Goal: Navigation & Orientation: Go to known website

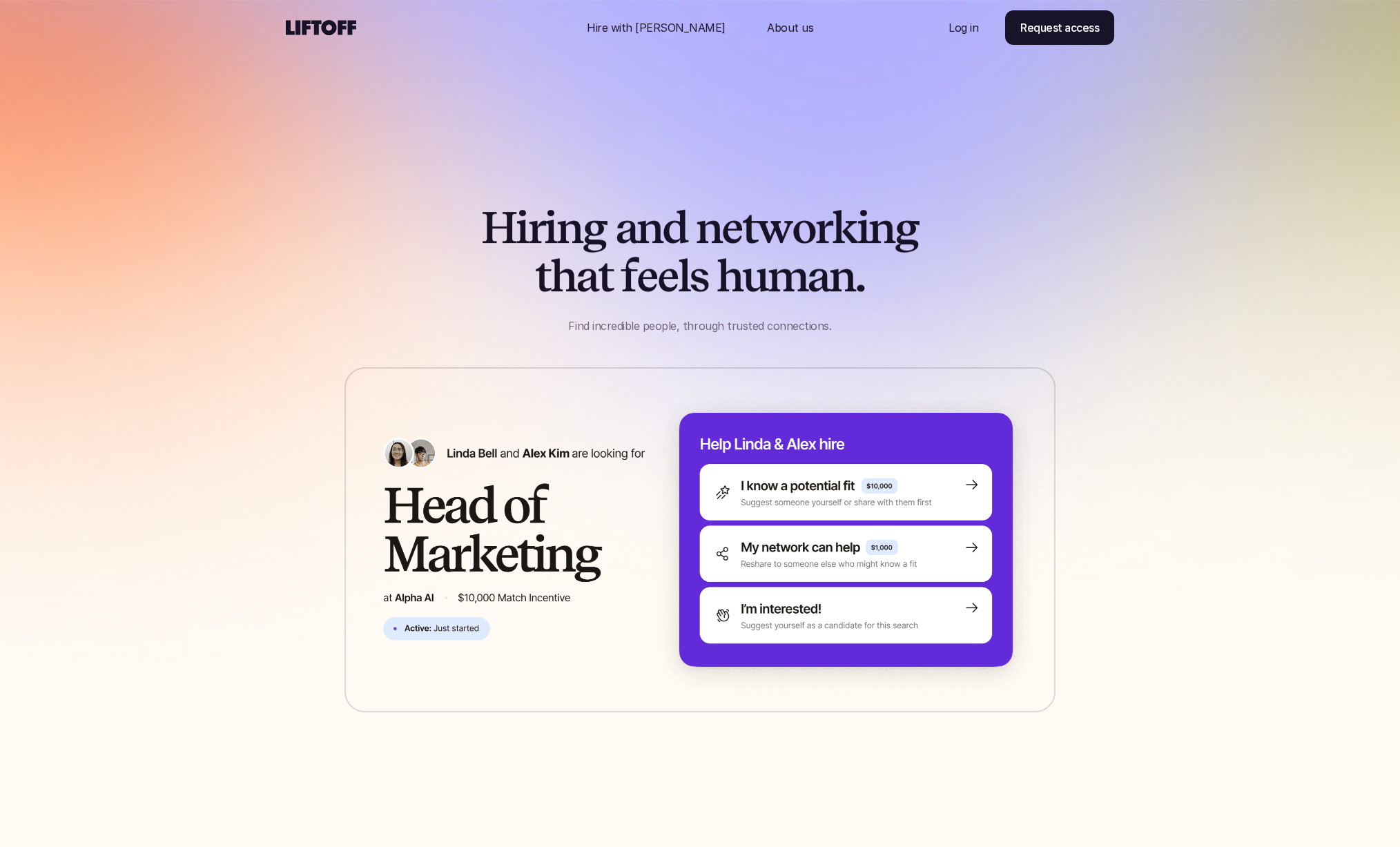
click at [330, 24] on use at bounding box center [321, 27] width 70 height 16
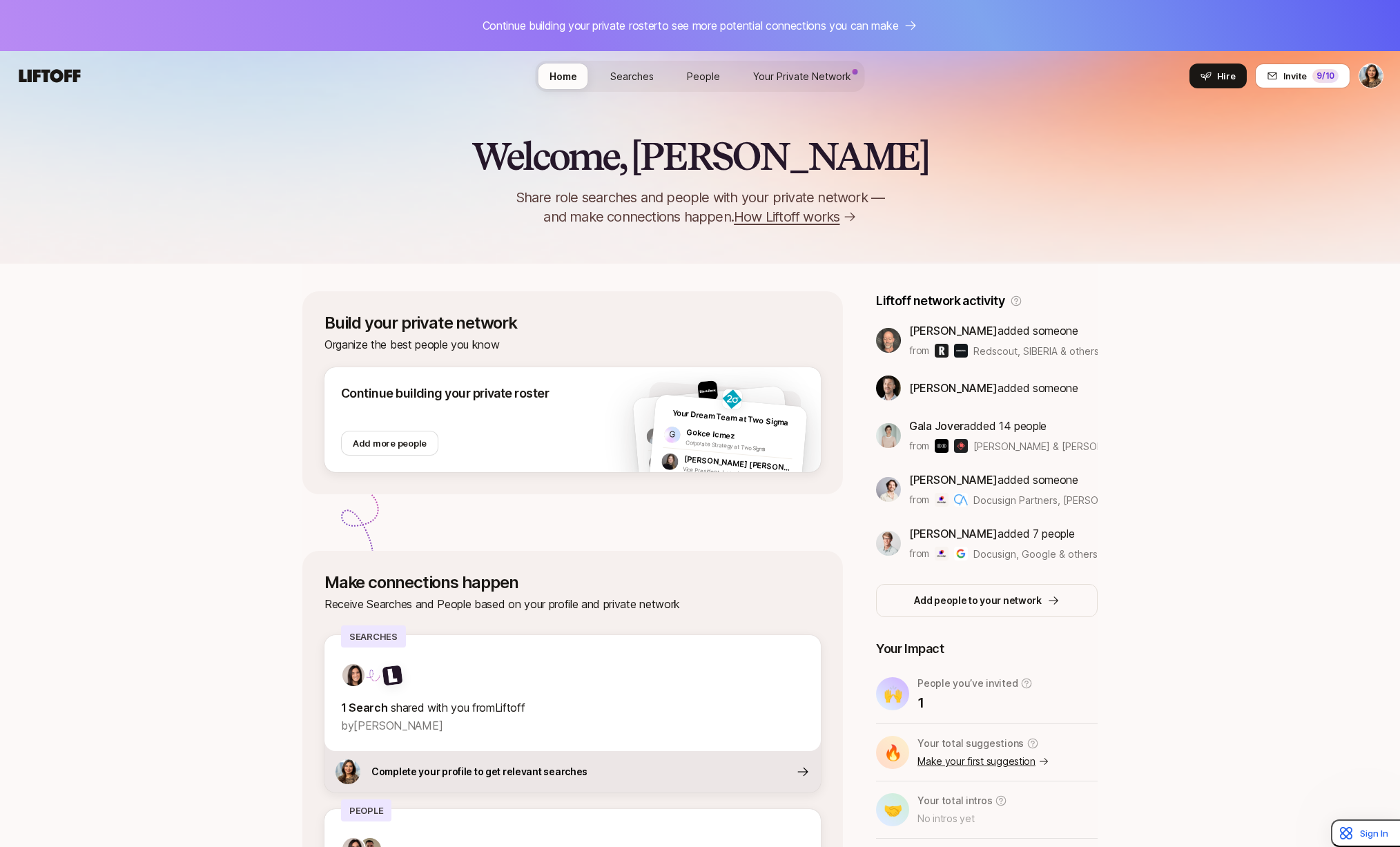
click at [175, 124] on div "Welcome, Anna 👋 Share role searches and people with your private network — and …" at bounding box center [700, 157] width 1400 height 213
click at [1234, 344] on div "Welcome, Anna 👋 Share role searches and people with your private network — and …" at bounding box center [700, 551] width 1400 height 901
click at [1363, 323] on div "Welcome, Anna 👋 Share role searches and people with your private network — and …" at bounding box center [700, 551] width 1400 height 901
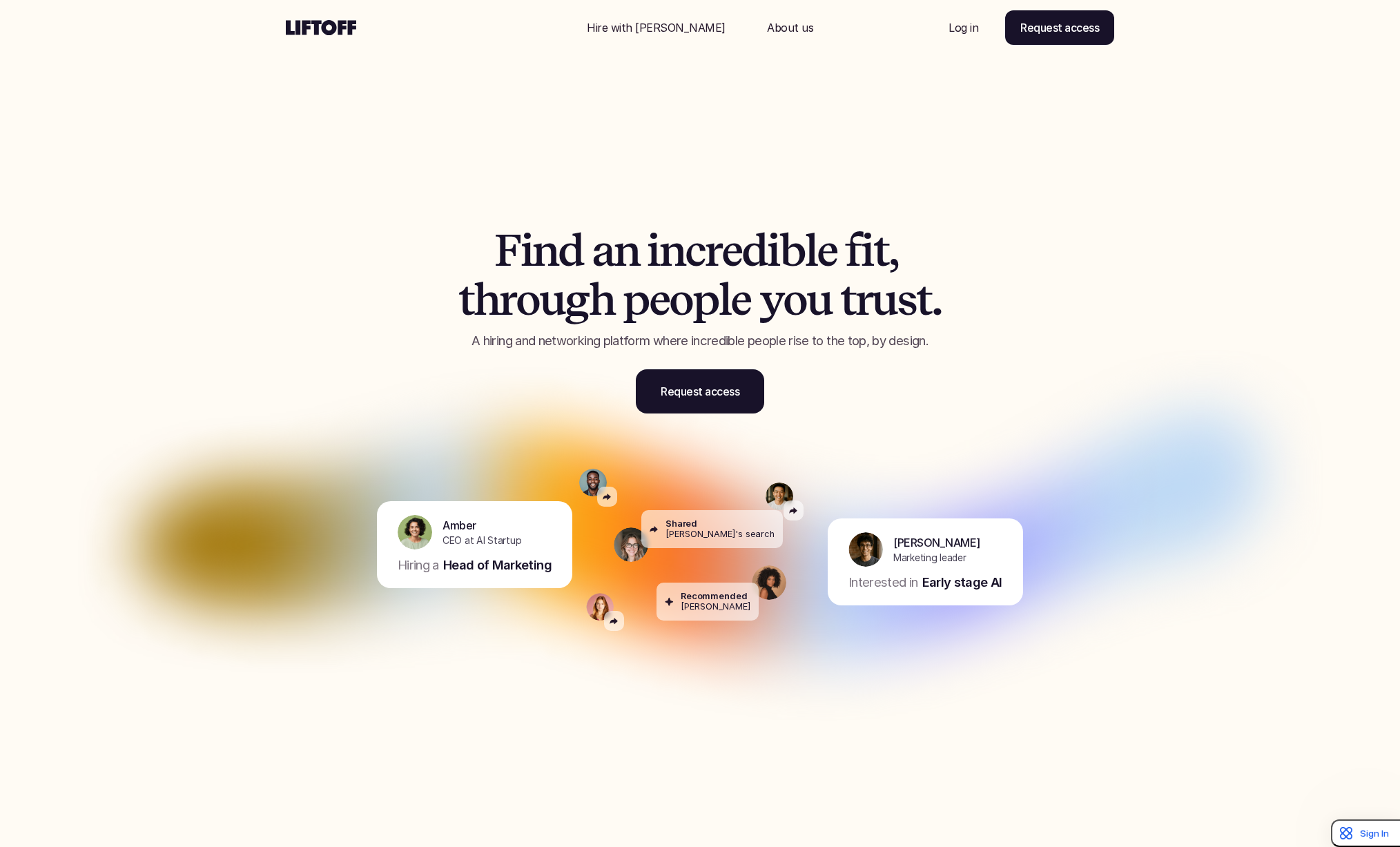
click at [333, 28] on use at bounding box center [321, 27] width 70 height 16
